Goal: Task Accomplishment & Management: Manage account settings

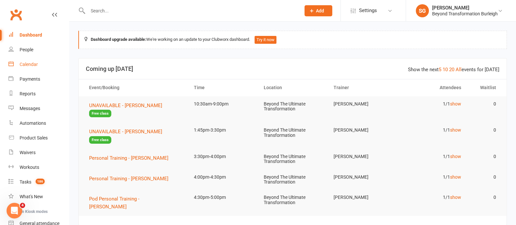
click at [34, 60] on link "Calendar" at bounding box center [38, 64] width 60 height 15
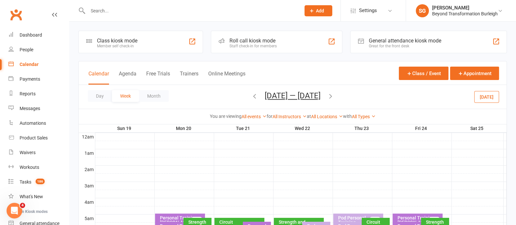
click at [121, 95] on button "Week" at bounding box center [125, 96] width 27 height 12
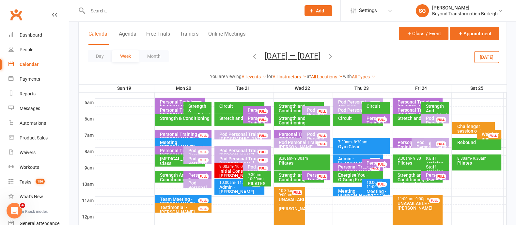
scroll to position [81, 0]
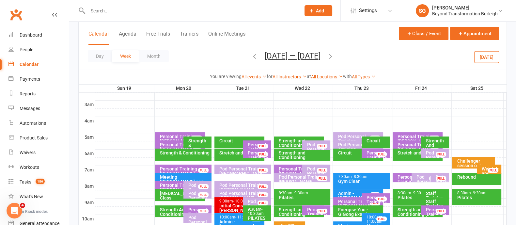
click at [251, 53] on icon "button" at bounding box center [254, 56] width 7 height 7
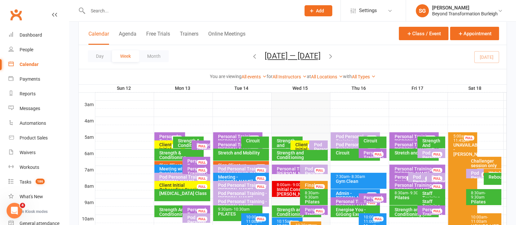
click at [100, 8] on input "text" at bounding box center [191, 10] width 210 height 9
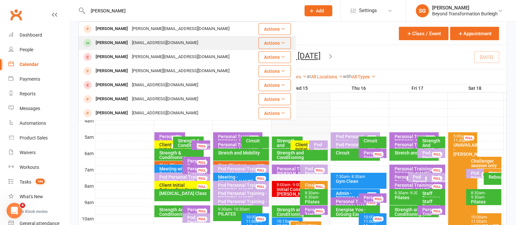
type input "[PERSON_NAME]"
click at [108, 46] on div "[PERSON_NAME]" at bounding box center [112, 42] width 36 height 9
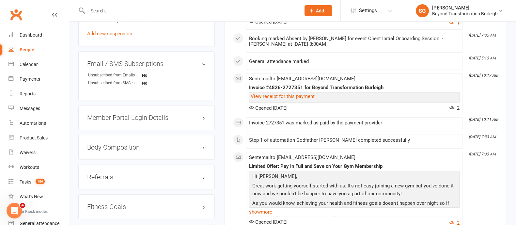
scroll to position [449, 0]
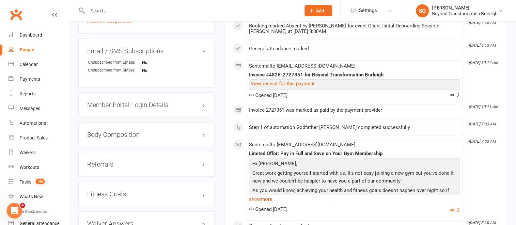
click at [155, 105] on h3 "Member Portal Login Details" at bounding box center [146, 104] width 119 height 7
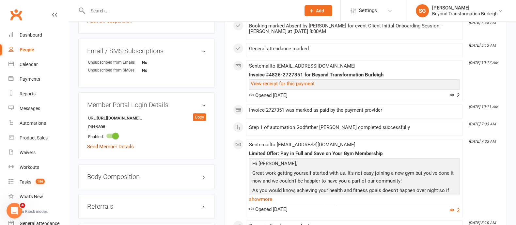
click at [128, 149] on link "Send Member Details" at bounding box center [110, 147] width 47 height 6
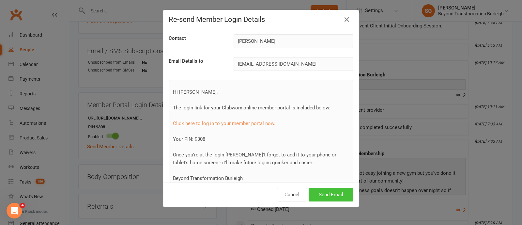
click at [327, 200] on button "Send Email" at bounding box center [331, 195] width 45 height 14
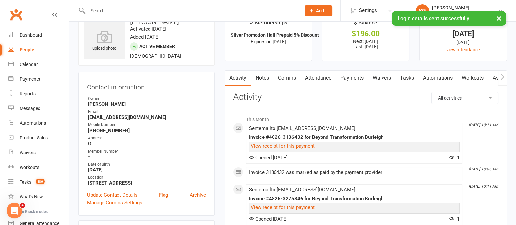
scroll to position [0, 0]
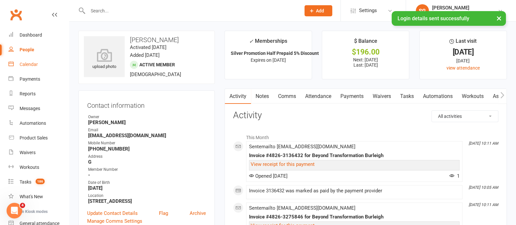
click at [19, 63] on link "Calendar" at bounding box center [38, 64] width 60 height 15
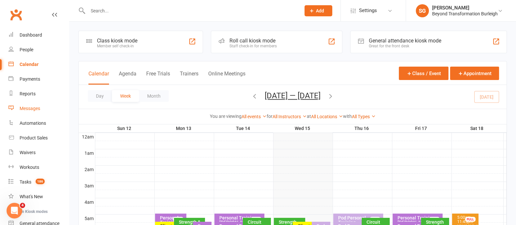
click at [28, 107] on div "Messages" at bounding box center [30, 108] width 21 height 5
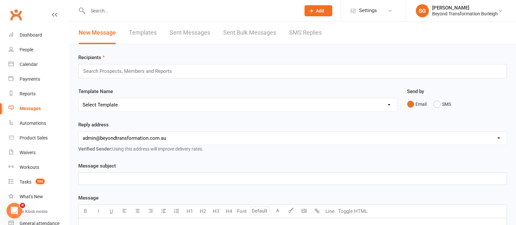
click at [182, 73] on div "Search Prospects, Members and Reports" at bounding box center [292, 71] width 429 height 14
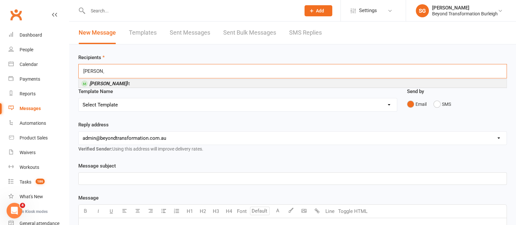
type input "[PERSON_NAME]"
click at [167, 79] on div "[PERSON_NAME] it" at bounding box center [292, 83] width 429 height 9
click at [153, 81] on li "[PERSON_NAME] it" at bounding box center [293, 83] width 428 height 8
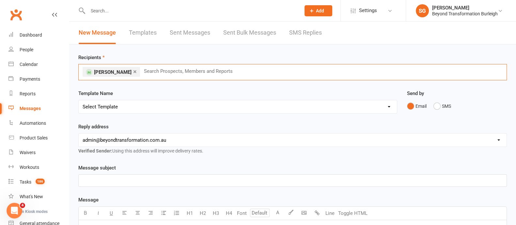
click at [129, 111] on select "Select Template [Email] 2nd Email for Goal Setting Seminar [Email] Beyonds New …" at bounding box center [238, 106] width 318 height 13
select select "56"
click at [79, 100] on select "Select Template [Email] 2nd Email for Goal Setting Seminar [Email] Beyonds New …" at bounding box center [238, 106] width 318 height 13
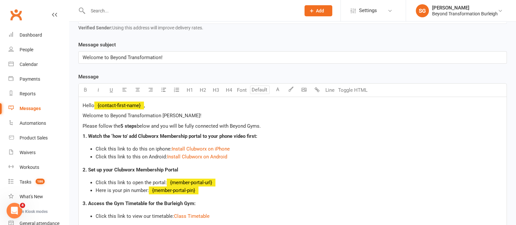
scroll to position [122, 0]
drag, startPoint x: 199, startPoint y: 149, endPoint x: 258, endPoint y: 199, distance: 77.3
click at [258, 199] on div "Hello ﻿ {contact-first-name} , Welcome to Beyond Transformation [PERSON_NAME]! …" at bounding box center [293, 219] width 428 height 242
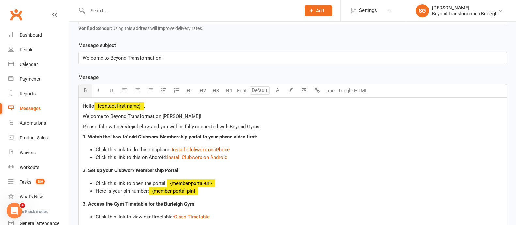
click at [216, 147] on span "Install Clubworx on iPhone" at bounding box center [201, 150] width 58 height 6
click at [197, 148] on span "Install Clubworx on iPhone" at bounding box center [201, 150] width 58 height 6
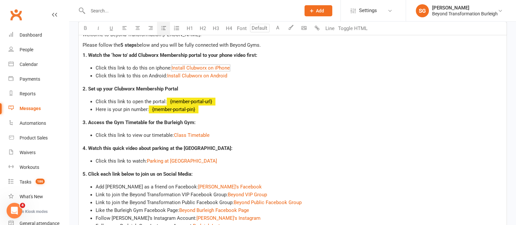
scroll to position [343, 0]
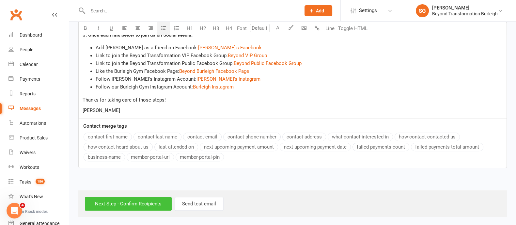
click at [126, 199] on input "Next Step - Confirm Recipients" at bounding box center [128, 204] width 87 height 14
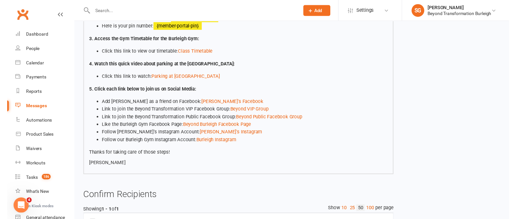
scroll to position [267, 0]
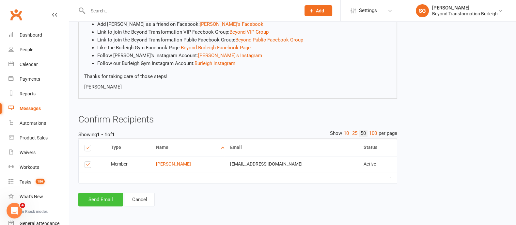
click at [97, 201] on button "Send Email" at bounding box center [100, 200] width 45 height 14
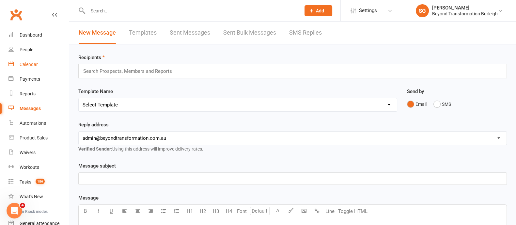
drag, startPoint x: 19, startPoint y: 65, endPoint x: 28, endPoint y: 65, distance: 9.1
click at [19, 65] on link "Calendar" at bounding box center [38, 64] width 60 height 15
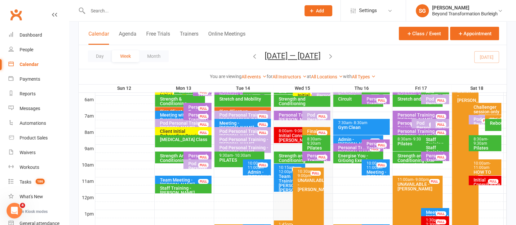
scroll to position [122, 0]
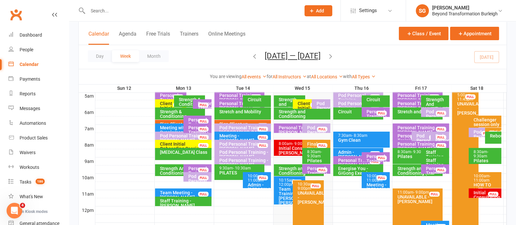
click at [369, 154] on div "Personal Training - [PERSON_NAME]" at bounding box center [377, 161] width 22 height 14
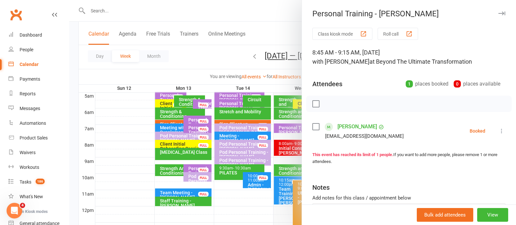
click at [498, 12] on icon "button" at bounding box center [501, 13] width 7 height 4
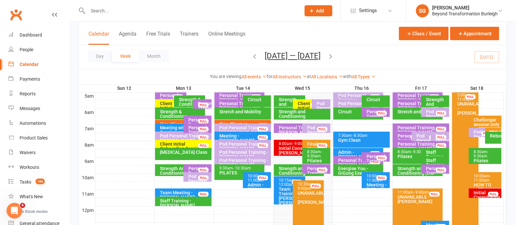
click at [371, 156] on div "Personal Training - [PERSON_NAME]" at bounding box center [377, 161] width 22 height 14
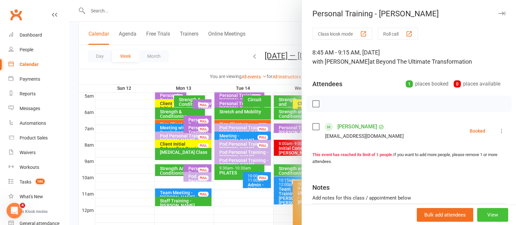
click at [490, 217] on button "View" at bounding box center [492, 215] width 31 height 14
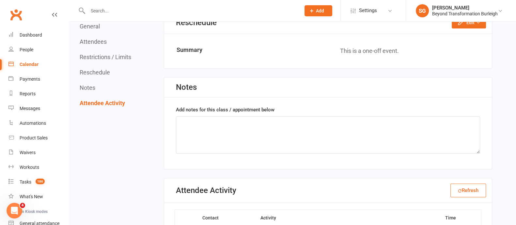
scroll to position [472, 0]
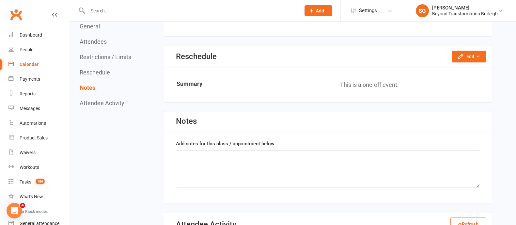
drag, startPoint x: 27, startPoint y: 69, endPoint x: 31, endPoint y: 69, distance: 3.9
click at [27, 69] on link "Calendar" at bounding box center [38, 64] width 60 height 15
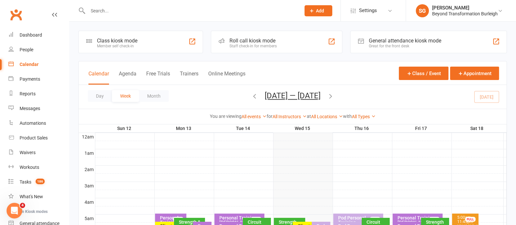
click at [334, 95] on icon "button" at bounding box center [330, 95] width 7 height 7
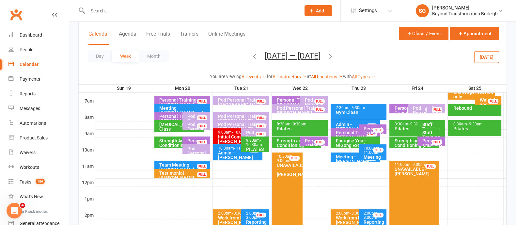
scroll to position [163, 0]
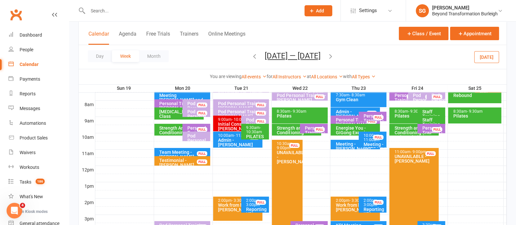
click at [370, 117] on div "Personal Training - [PERSON_NAME]" at bounding box center [374, 121] width 22 height 14
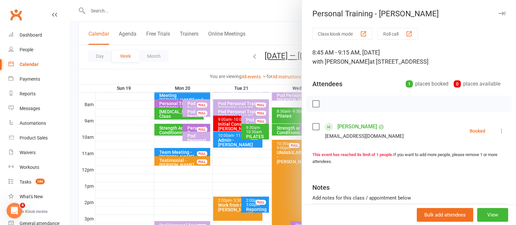
click at [498, 13] on icon "button" at bounding box center [501, 13] width 7 height 4
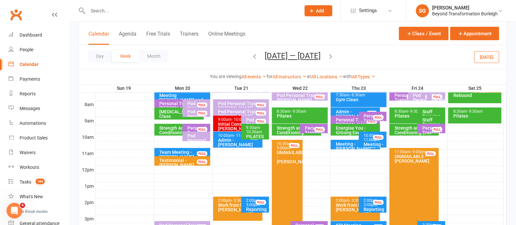
click at [251, 60] on button "button" at bounding box center [254, 56] width 7 height 11
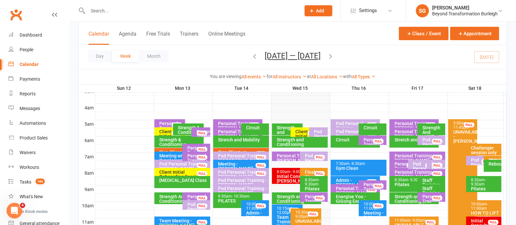
scroll to position [81, 0]
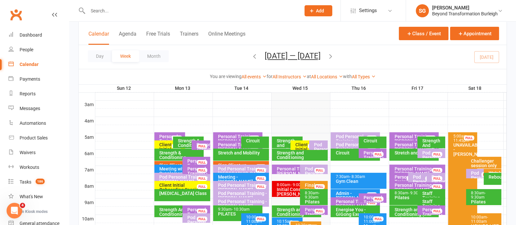
click at [383, 134] on div at bounding box center [300, 137] width 411 height 8
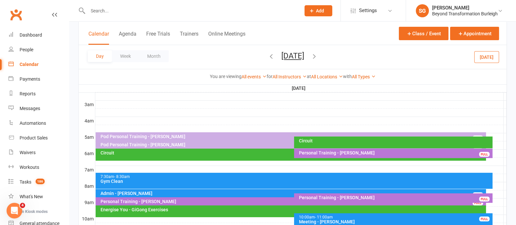
click at [488, 133] on div at bounding box center [300, 137] width 411 height 8
click at [484, 113] on div "Add Appointment Add Event" at bounding box center [491, 123] width 47 height 22
click at [489, 134] on div at bounding box center [300, 137] width 411 height 8
click at [493, 125] on button "Add Appointment" at bounding box center [492, 124] width 37 height 16
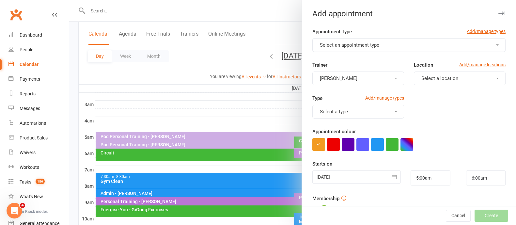
click at [387, 37] on div "Appointment Type Add/manage types" at bounding box center [408, 33] width 193 height 10
click at [384, 41] on button "Select an appointment type" at bounding box center [408, 45] width 193 height 14
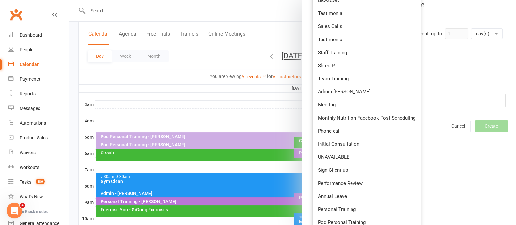
scroll to position [248, 0]
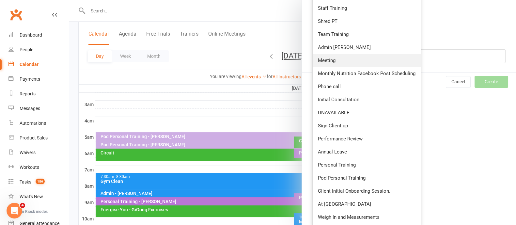
click at [350, 60] on link "Meeting" at bounding box center [367, 60] width 108 height 13
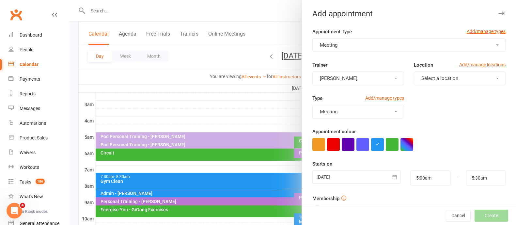
click at [349, 77] on button "[PERSON_NAME]" at bounding box center [358, 78] width 92 height 14
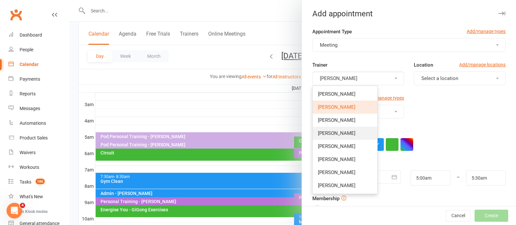
click at [343, 134] on span "[PERSON_NAME]" at bounding box center [337, 133] width 38 height 6
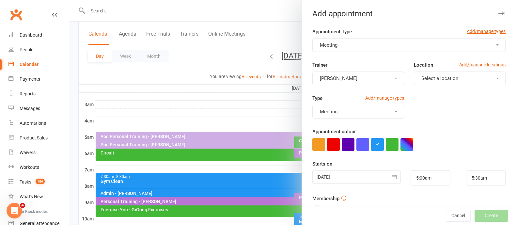
click at [337, 79] on span "[PERSON_NAME]" at bounding box center [339, 78] width 38 height 6
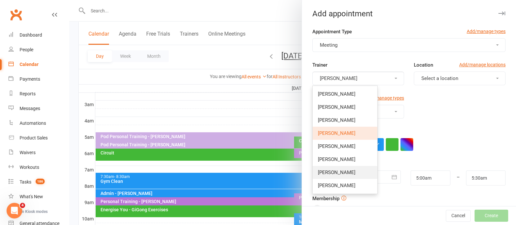
click at [332, 172] on span "[PERSON_NAME]" at bounding box center [337, 172] width 38 height 6
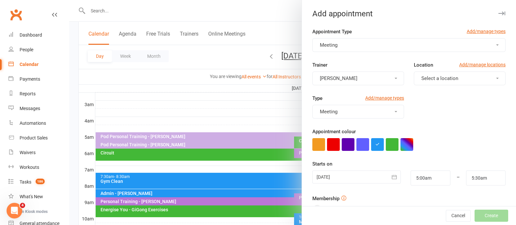
click at [448, 80] on span "Select a location" at bounding box center [439, 78] width 37 height 6
click at [444, 94] on span "[STREET_ADDRESS]" at bounding box center [441, 94] width 44 height 6
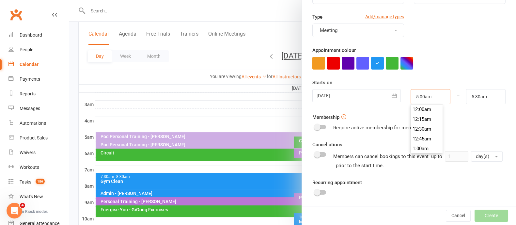
click at [429, 95] on input "5:00am" at bounding box center [430, 96] width 39 height 15
click at [419, 121] on li "5:00am" at bounding box center [426, 119] width 31 height 10
click at [482, 95] on input "5:30am" at bounding box center [485, 96] width 39 height 15
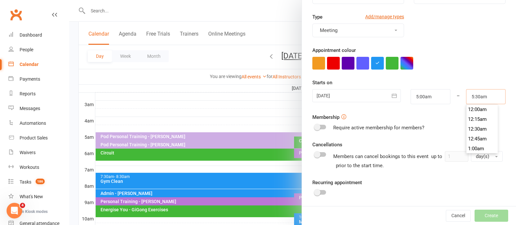
scroll to position [206, 0]
type input "5:15am"
click at [477, 108] on li "5:15am" at bounding box center [481, 109] width 31 height 10
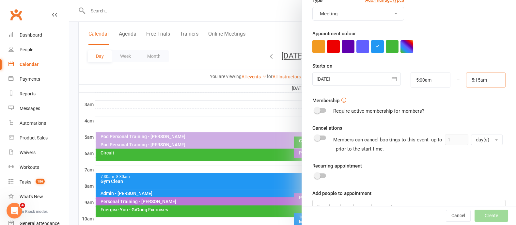
scroll to position [114, 0]
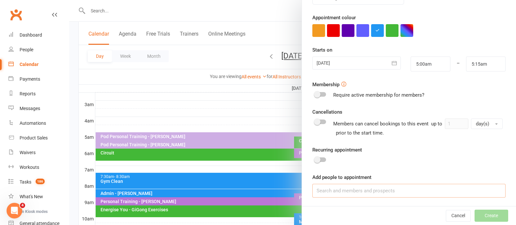
click at [349, 190] on input at bounding box center [408, 191] width 193 height 14
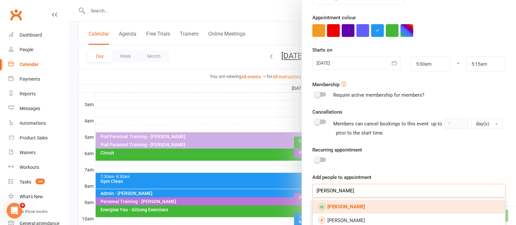
type input "[PERSON_NAME]"
click at [384, 208] on link "[PERSON_NAME]" at bounding box center [409, 207] width 193 height 14
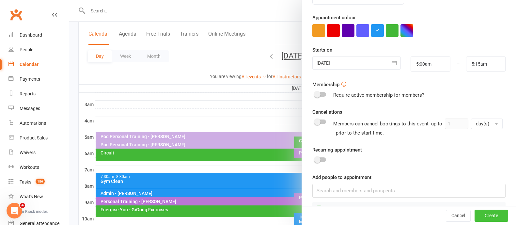
click at [488, 217] on button "Create" at bounding box center [492, 216] width 34 height 12
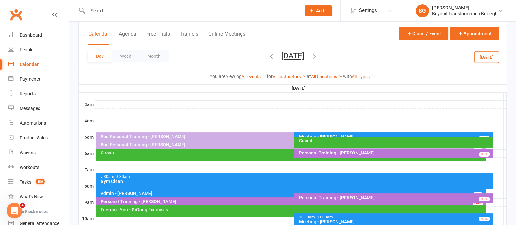
scroll to position [163, 0]
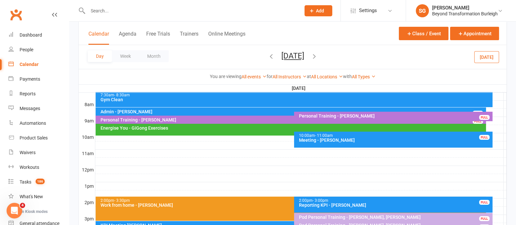
click at [157, 126] on div "Energise You - GiGong Exercises" at bounding box center [292, 128] width 384 height 5
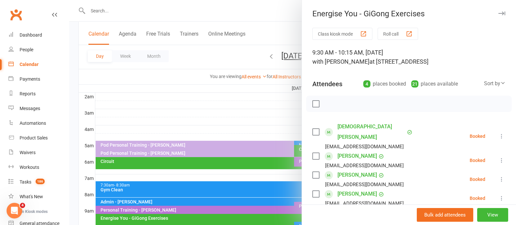
scroll to position [40, 0]
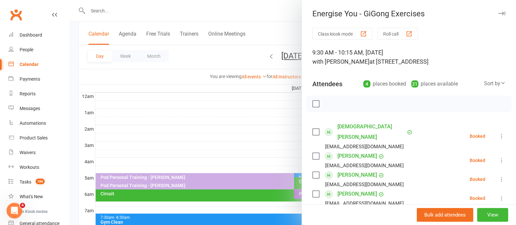
click at [498, 12] on icon "button" at bounding box center [501, 13] width 7 height 4
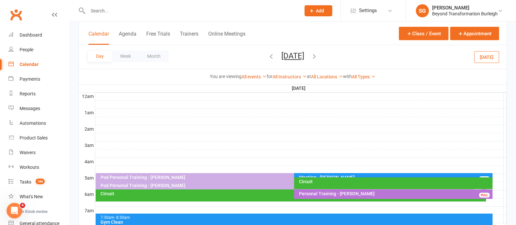
click at [322, 180] on div "Circuit" at bounding box center [395, 181] width 193 height 5
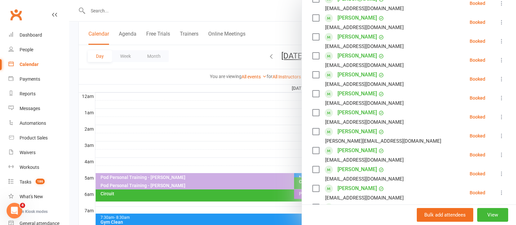
scroll to position [0, 0]
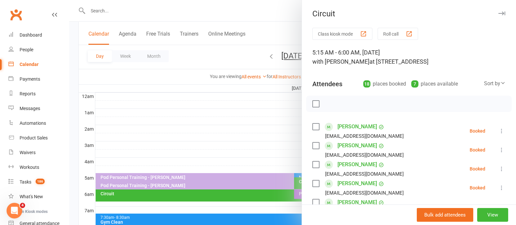
click at [498, 15] on icon "button" at bounding box center [501, 13] width 7 height 4
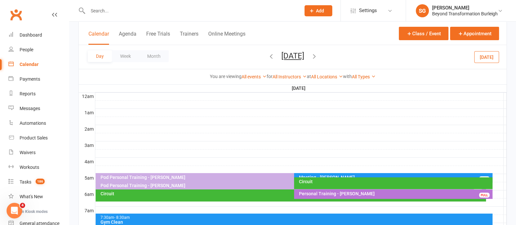
click at [142, 195] on div "Circuit" at bounding box center [292, 193] width 384 height 5
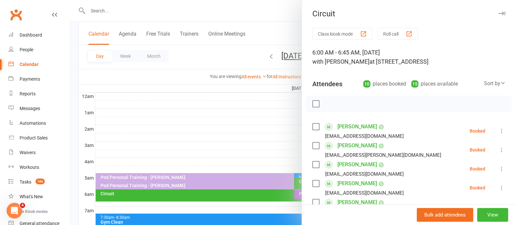
click at [498, 13] on icon "button" at bounding box center [501, 13] width 7 height 4
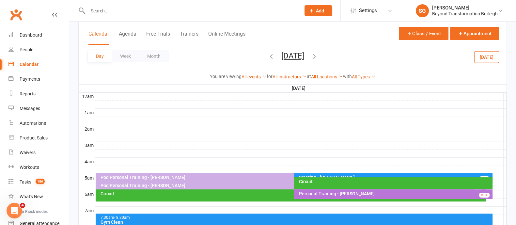
click at [318, 53] on icon "button" at bounding box center [314, 56] width 7 height 7
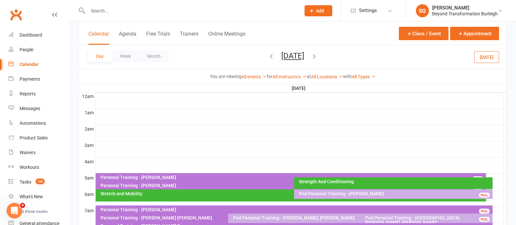
click at [331, 183] on div "Strength And Conditioning" at bounding box center [395, 181] width 193 height 5
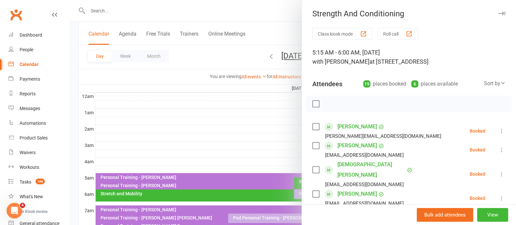
click at [488, 7] on div "Strength And Conditioning Class kiosk mode Roll call 5:15 AM - 6:00 AM, [DATE] …" at bounding box center [409, 112] width 214 height 225
click at [498, 12] on icon "button" at bounding box center [501, 13] width 7 height 4
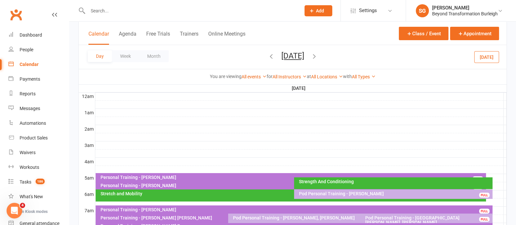
click at [129, 194] on div "Stretch and Mobility" at bounding box center [292, 193] width 384 height 5
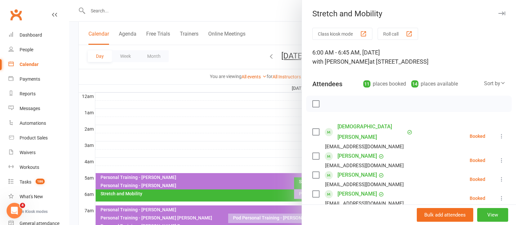
click at [498, 10] on button "button" at bounding box center [502, 13] width 8 height 8
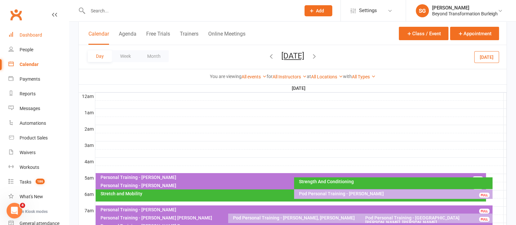
click at [30, 33] on div "Dashboard" at bounding box center [31, 34] width 23 height 5
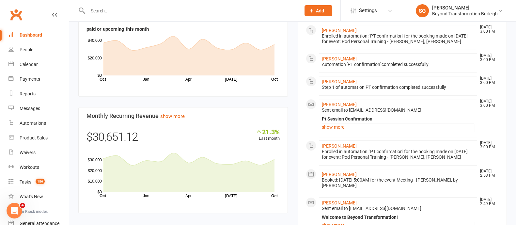
scroll to position [367, 0]
